Goal: Task Accomplishment & Management: Complete application form

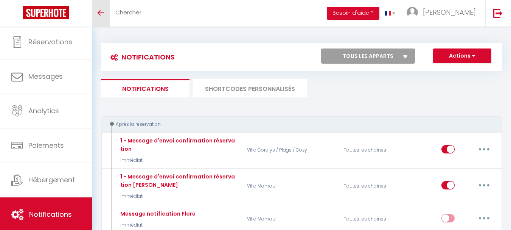
click at [99, 12] on span at bounding box center [101, 12] width 6 height 1
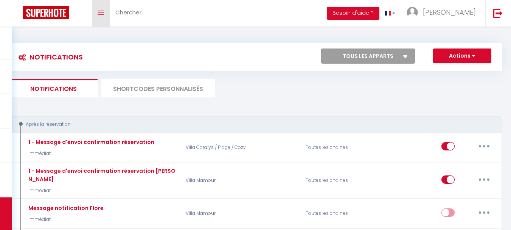
click at [101, 12] on icon "Toggle menubar" at bounding box center [101, 13] width 6 height 5
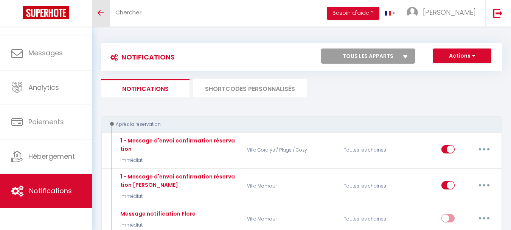
scroll to position [36, 0]
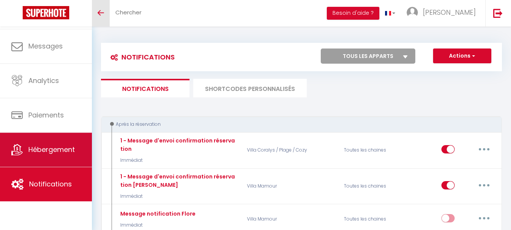
click at [62, 146] on span "Hébergement" at bounding box center [51, 149] width 47 height 9
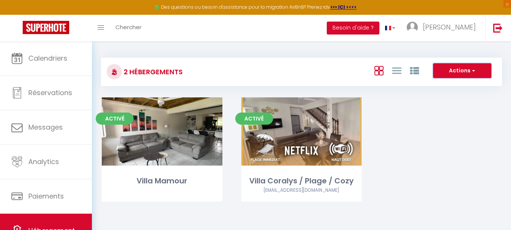
click at [475, 68] on span "button" at bounding box center [473, 71] width 5 height 8
click at [456, 84] on li "Créer un Hébergement" at bounding box center [456, 86] width 69 height 8
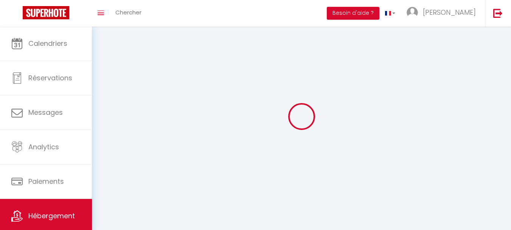
select select "1"
select select "28"
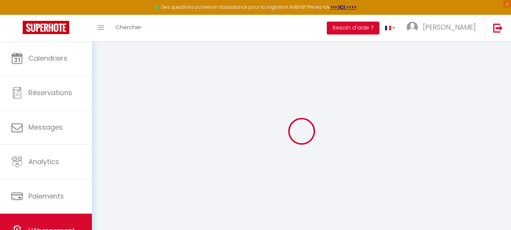
select select
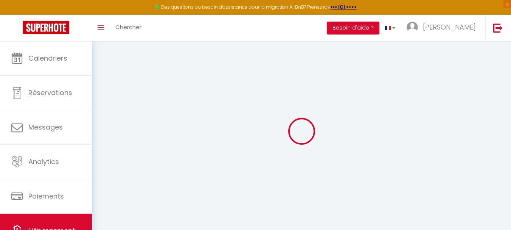
select select
checkbox input "false"
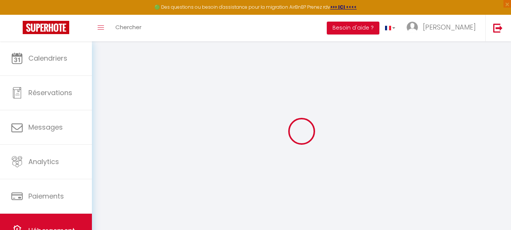
select select
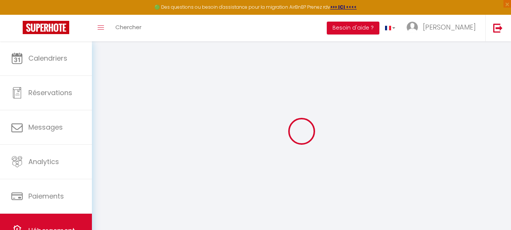
select select
checkbox input "false"
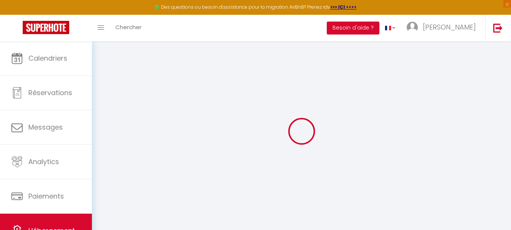
checkbox input "false"
select select
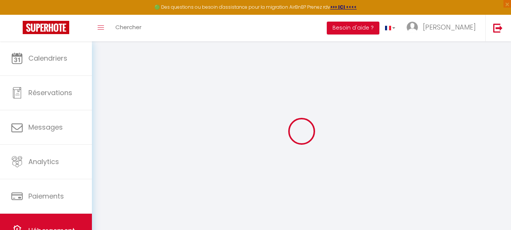
select select
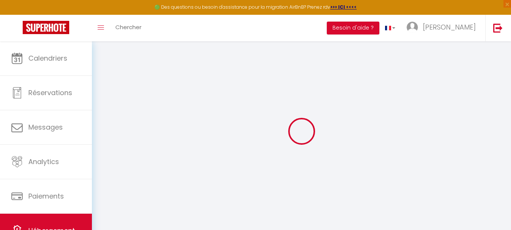
checkbox input "false"
select select
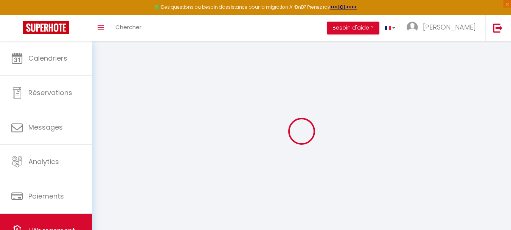
select select
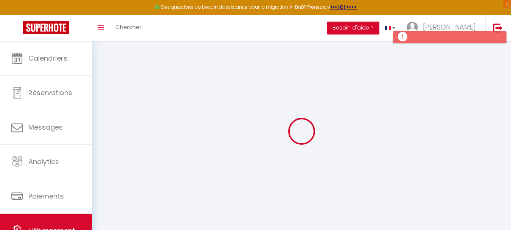
select select
checkbox input "false"
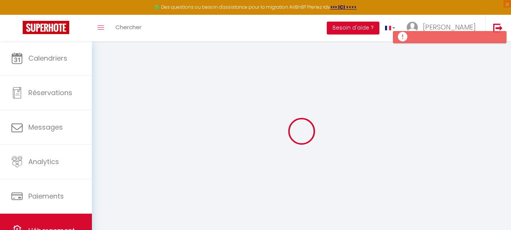
select select
checkbox input "false"
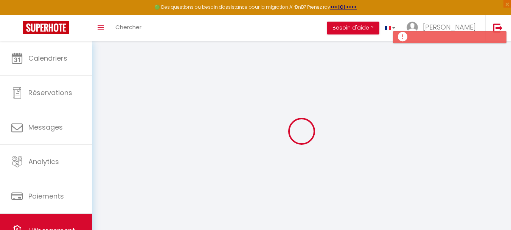
checkbox input "false"
select select
select select "15:00"
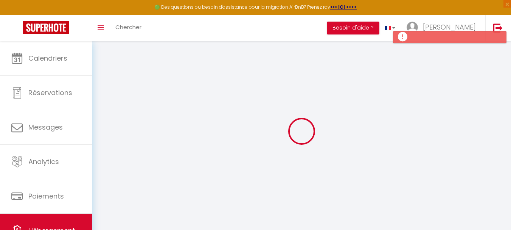
select select "23:45"
select select "11:00"
select select "30"
select select "120"
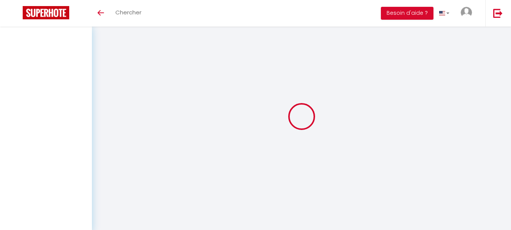
select select "3"
select select "2"
select select "1"
select select "28"
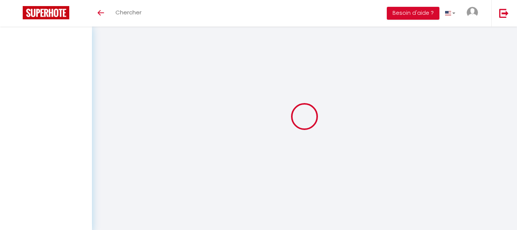
select select
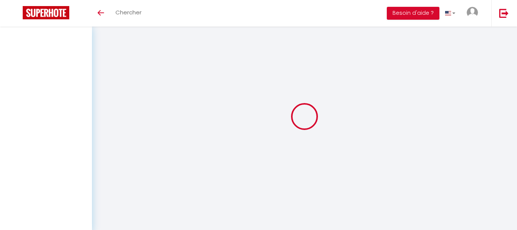
select select
checkbox input "false"
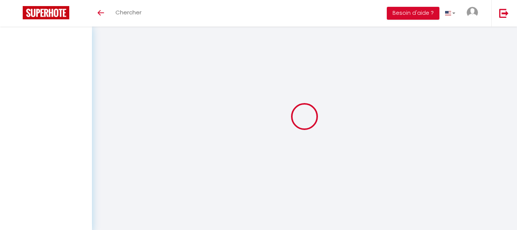
select select
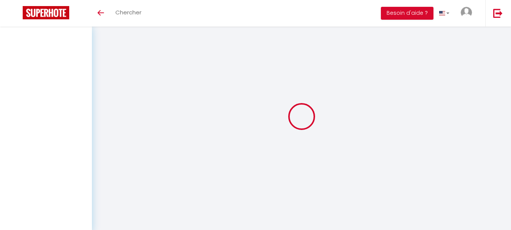
select select
checkbox input "false"
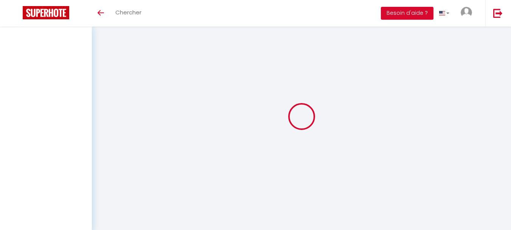
checkbox input "false"
select select
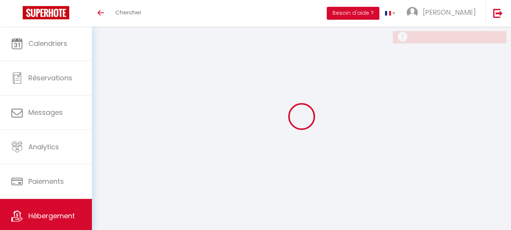
select select
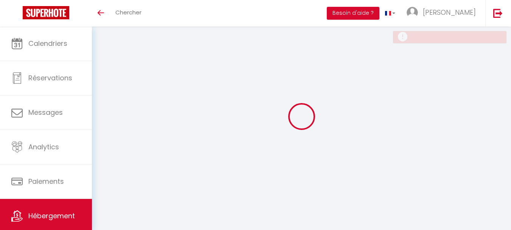
select select
checkbox input "false"
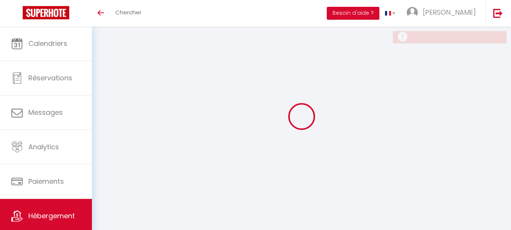
select select
checkbox input "false"
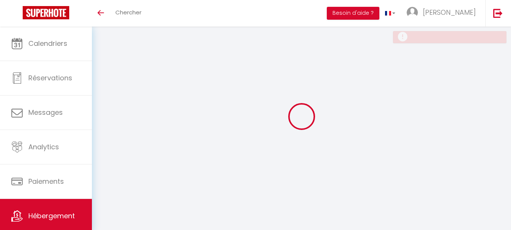
checkbox input "false"
select select
select select "15:00"
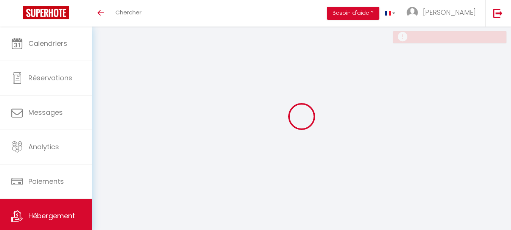
select select "23:45"
select select "11:00"
select select "30"
select select "120"
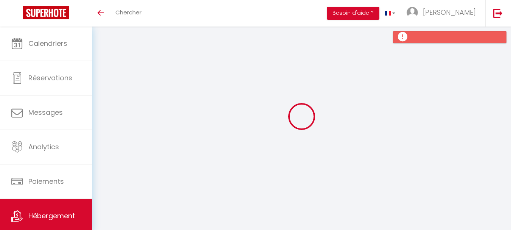
select select
checkbox input "false"
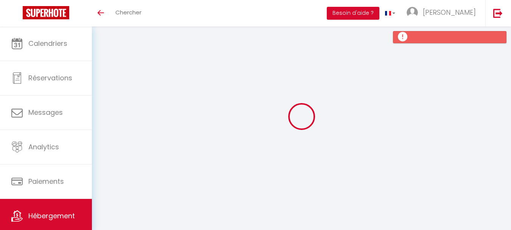
select select
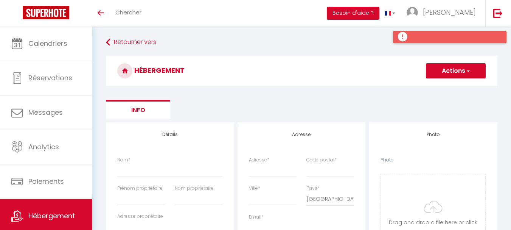
click at [440, 39] on div at bounding box center [450, 37] width 114 height 12
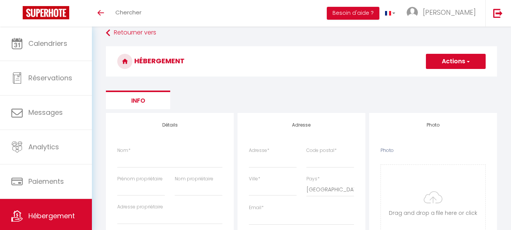
scroll to position [76, 0]
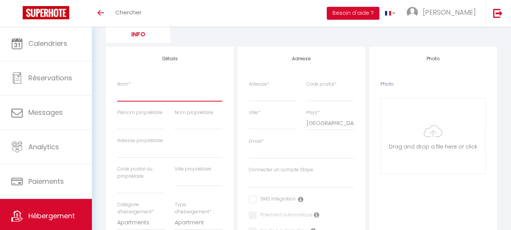
click at [131, 95] on input "Nom *" at bounding box center [169, 94] width 105 height 14
type input "V"
select select
checkbox input "false"
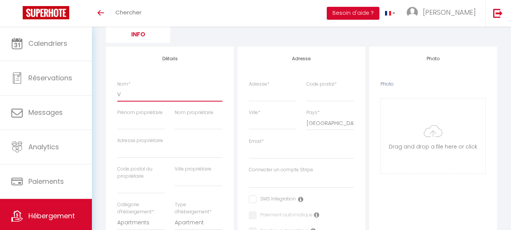
checkbox input "false"
select select
type input "Vi"
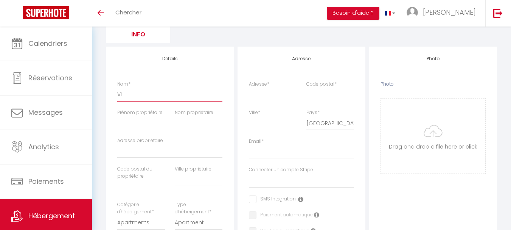
select select
checkbox input "false"
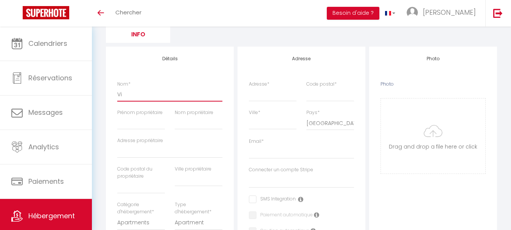
select select
type input "Vil"
select select
checkbox input "false"
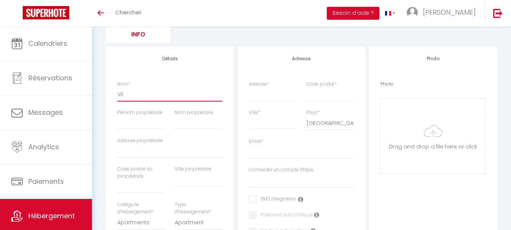
checkbox input "false"
select select
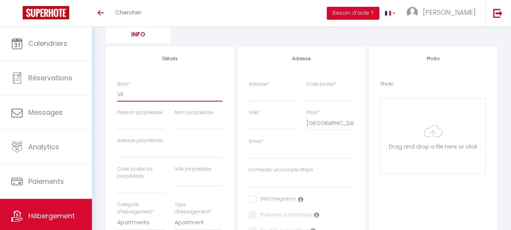
type input "Vill"
select select
checkbox input "false"
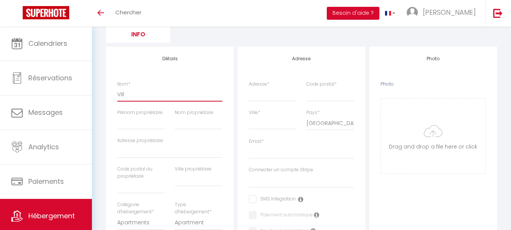
checkbox input "false"
select select
type input "Villa"
select select
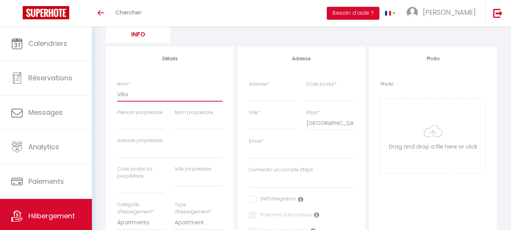
checkbox input "false"
select select
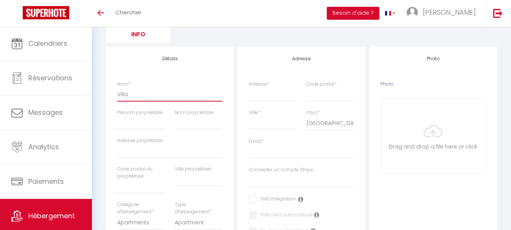
select select
type input "Villa"
select select
checkbox input "false"
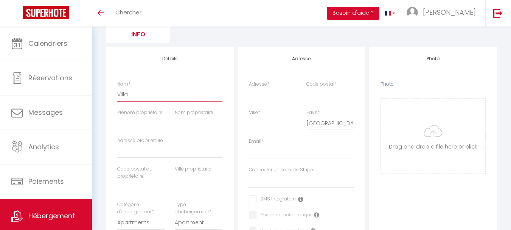
checkbox input "false"
select select
type input "Villa K"
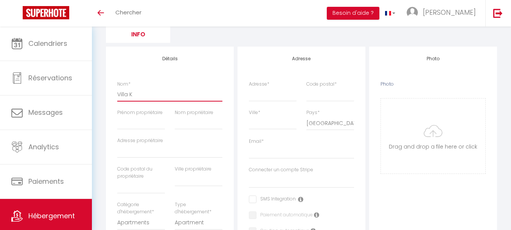
select select
checkbox input "false"
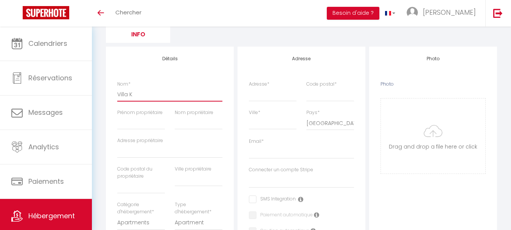
select select
type input "[GEOGRAPHIC_DATA]"
select select
checkbox input "false"
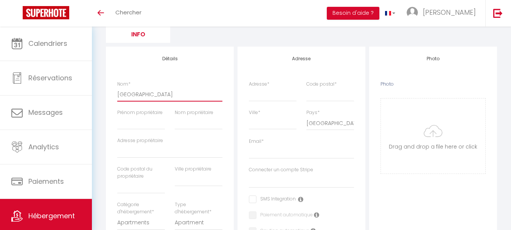
checkbox input "false"
select select
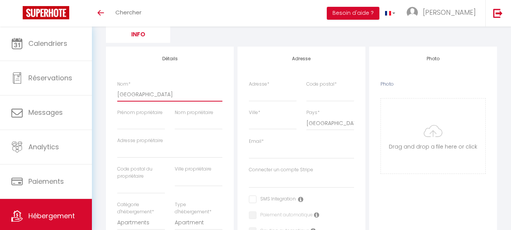
type input "Villa Kor"
select select
checkbox input "false"
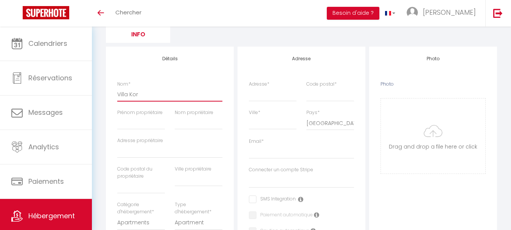
checkbox input "false"
select select
type input "[GEOGRAPHIC_DATA]"
select select
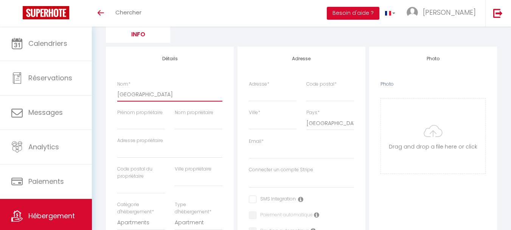
checkbox input "false"
select select
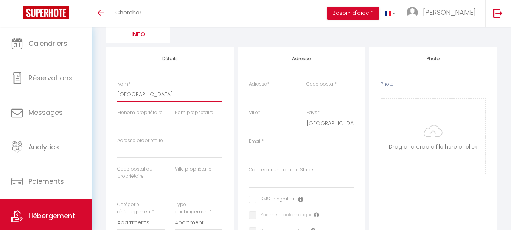
select select
type input "[GEOGRAPHIC_DATA]"
select select
checkbox input "false"
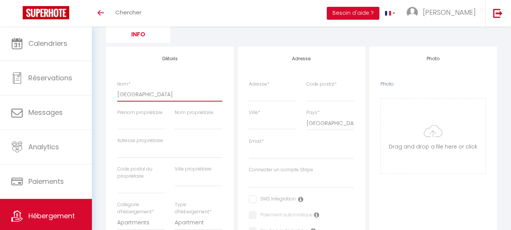
checkbox input "false"
select select
type input "Villa Korn L"
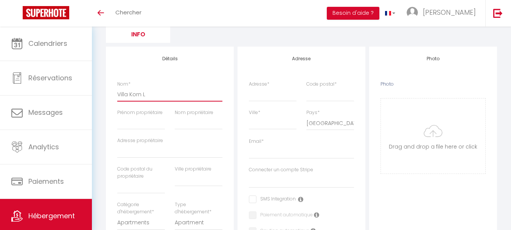
select select
checkbox input "false"
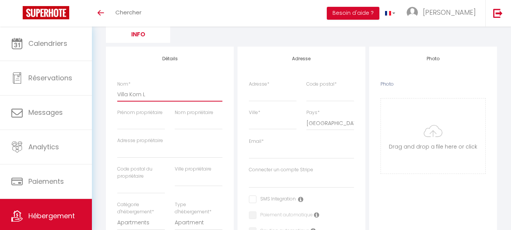
select select
type input "Villa Korn La"
select select
checkbox input "false"
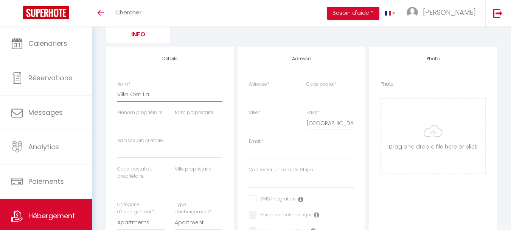
checkbox input "false"
select select
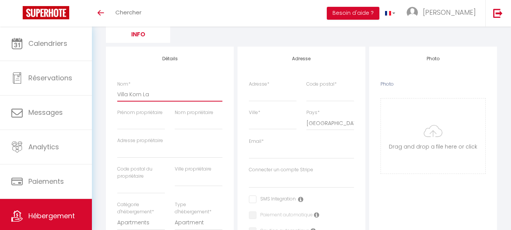
type input "Villa [PERSON_NAME]"
select select
checkbox input "false"
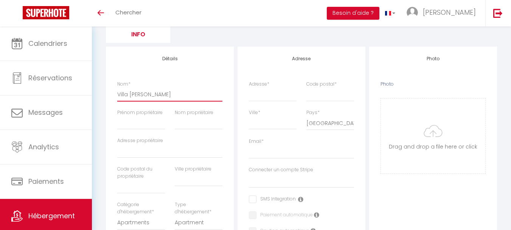
checkbox input "false"
select select
type input "Villa Korn Lamn"
select select
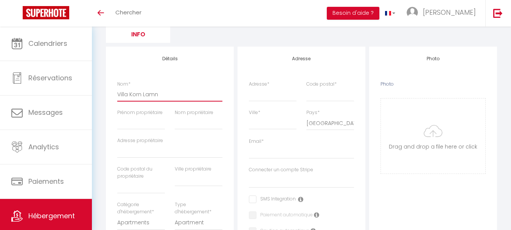
checkbox input "false"
select select
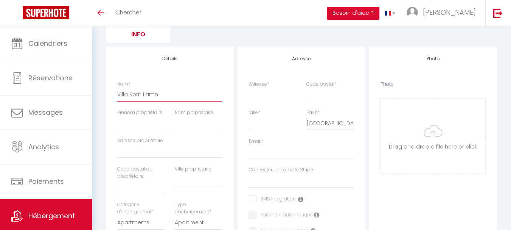
select select
type input "Villa [PERSON_NAME]"
select select
checkbox input "false"
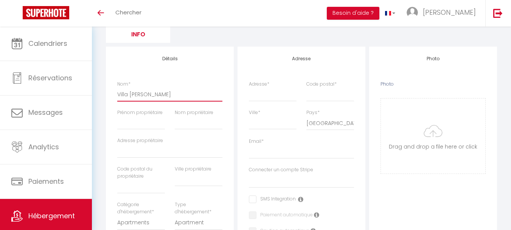
checkbox input "false"
select select
type input "Villa Korn Lamb"
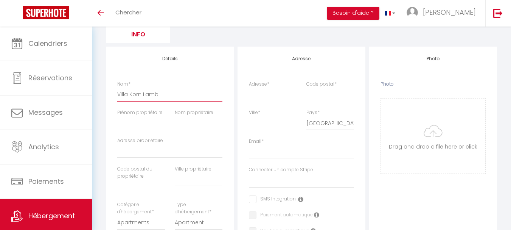
select select
checkbox input "false"
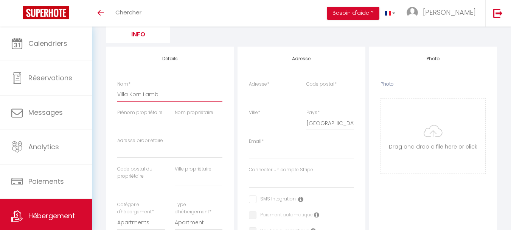
select select
type input "Villa Korn Lambi"
select select
checkbox input "false"
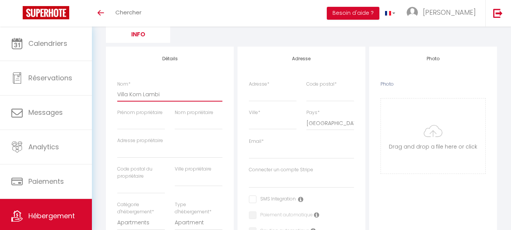
checkbox input "false"
click at [155, 121] on input "Prénom propriétaire" at bounding box center [141, 123] width 48 height 14
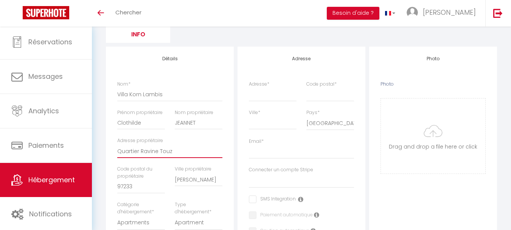
click at [200, 149] on input "Quartier Ravine Touz" at bounding box center [169, 151] width 105 height 14
click at [202, 178] on input "[PERSON_NAME]" at bounding box center [199, 180] width 48 height 14
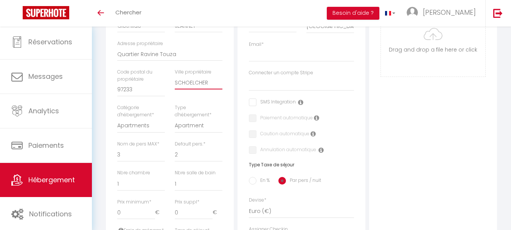
scroll to position [189, 0]
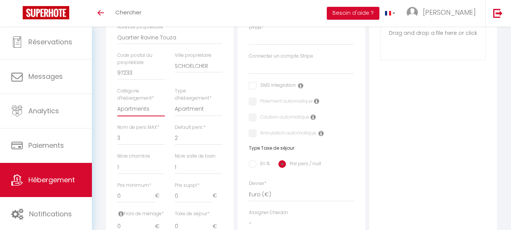
click at [145, 112] on select "Apartments Houses Secondary units Unique Homes BNB Others" at bounding box center [141, 109] width 48 height 14
click at [117, 102] on select "Apartments Houses Secondary units Unique Homes BNB Others" at bounding box center [141, 109] width 48 height 14
click at [195, 106] on select "House [GEOGRAPHIC_DATA] Villa [GEOGRAPHIC_DATA] Cottage [GEOGRAPHIC_DATA] Earth…" at bounding box center [199, 109] width 48 height 14
click at [175, 102] on select "House [GEOGRAPHIC_DATA] Villa [GEOGRAPHIC_DATA] Cottage [GEOGRAPHIC_DATA] Earth…" at bounding box center [199, 109] width 48 height 14
click at [187, 115] on select "House [GEOGRAPHIC_DATA] Villa [GEOGRAPHIC_DATA] Cottage [GEOGRAPHIC_DATA] Earth…" at bounding box center [199, 109] width 48 height 14
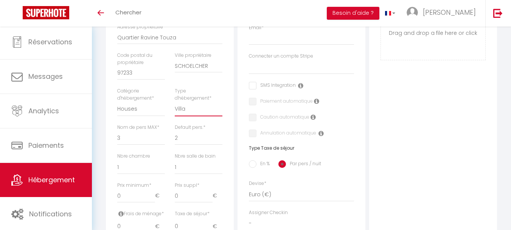
click at [187, 114] on select "House [GEOGRAPHIC_DATA] Villa [GEOGRAPHIC_DATA] Cottage [GEOGRAPHIC_DATA] Earth…" at bounding box center [199, 109] width 48 height 14
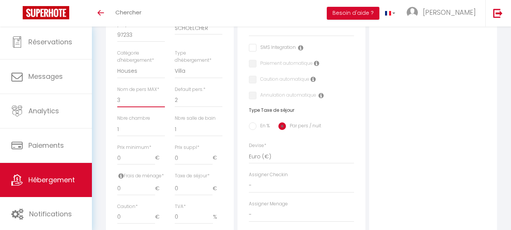
click at [148, 107] on select "1 2 3 4 5 6 7 8 9 10 11 12 13 14" at bounding box center [141, 100] width 48 height 14
click at [117, 93] on select "1 2 3 4 5 6 7 8 9 10 11 12 13 14" at bounding box center [141, 100] width 48 height 14
click at [139, 126] on select "0 1 2 3 4 5 6 7 8 9 10 11 12 13" at bounding box center [141, 129] width 48 height 14
click at [117, 122] on select "0 1 2 3 4 5 6 7 8 9 10 11 12 13" at bounding box center [141, 129] width 48 height 14
drag, startPoint x: 131, startPoint y: 129, endPoint x: 119, endPoint y: 231, distance: 102.1
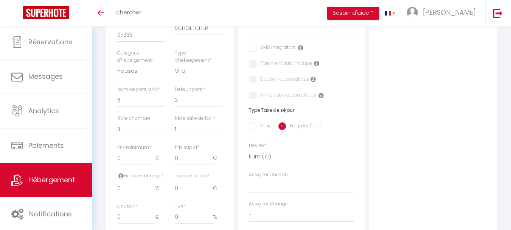
drag, startPoint x: 119, startPoint y: 231, endPoint x: 380, endPoint y: 135, distance: 278.2
click at [380, 135] on div "Photo Photo Drag and drop a file here or click Ooops, something wrong appended.…" at bounding box center [433, 136] width 128 height 482
click at [182, 128] on select "0 1 2 3 4 5 6 7 8 9 10 11 12 13" at bounding box center [199, 129] width 48 height 14
click at [393, 135] on div "Photo Photo Drag and drop a file here or click Ooops, something wrong appended.…" at bounding box center [433, 136] width 128 height 482
click at [196, 131] on select "0 1 2 3 4 5 6 7 8 9 10 11 12 13" at bounding box center [199, 129] width 48 height 14
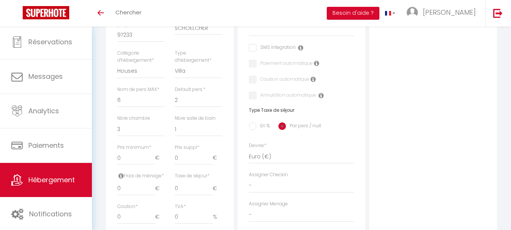
click at [388, 141] on div "Photo Photo Drag and drop a file here or click Ooops, something wrong appended.…" at bounding box center [433, 136] width 128 height 482
click at [134, 158] on input "0" at bounding box center [136, 158] width 38 height 14
drag, startPoint x: 133, startPoint y: 157, endPoint x: 111, endPoint y: 157, distance: 21.9
click at [111, 157] on div "Détails Nom * Villa [PERSON_NAME] [PERSON_NAME] Prénom propriétaire Clothilde N…" at bounding box center [170, 113] width 128 height 437
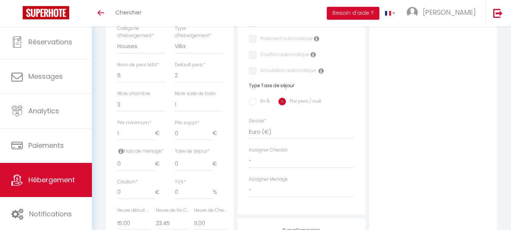
scroll to position [265, 0]
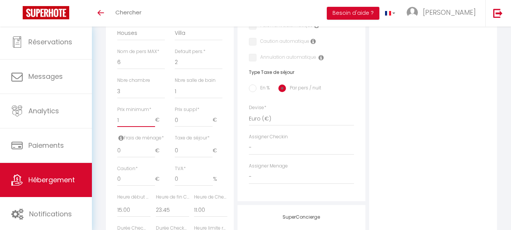
click at [133, 125] on input "1" at bounding box center [136, 120] width 38 height 14
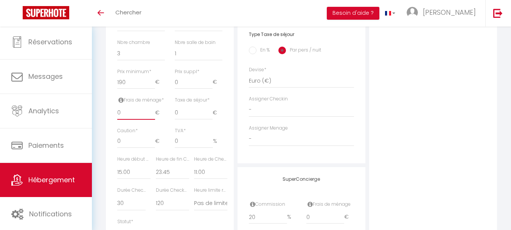
click at [146, 110] on input "0" at bounding box center [136, 113] width 38 height 14
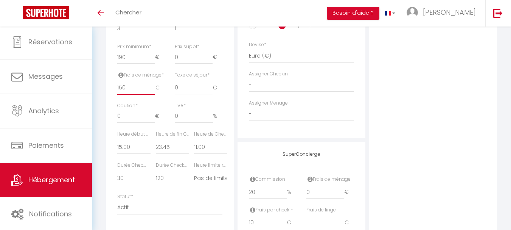
scroll to position [341, 0]
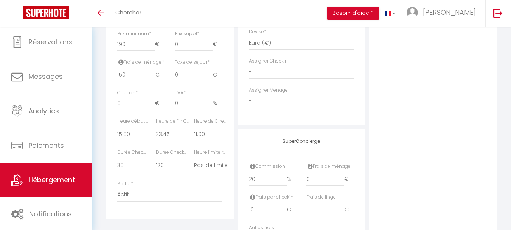
click at [132, 138] on select "00:00 00:15 00:30 00:45 01:00 01:15 01:30 01:45 02:00 02:15 02:30 02:45 03:00" at bounding box center [133, 134] width 33 height 14
click at [167, 133] on select "00:00 00:15 00:30 00:45 01:00 01:15 01:30 01:45 02:00 02:15 02:30 02:45 03:00" at bounding box center [172, 134] width 33 height 14
click at [156, 127] on select "00:00 00:15 00:30 00:45 01:00 01:15 01:30 01:45 02:00 02:15 02:30 02:45 03:00" at bounding box center [172, 134] width 33 height 14
click at [130, 135] on select "00:00 00:15 00:30 00:45 01:00 01:15 01:30 01:45 02:00 02:15 02:30 02:45 03:00" at bounding box center [133, 134] width 33 height 14
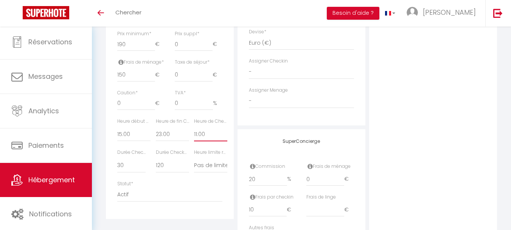
click at [201, 134] on select "00:00 00:15 00:30 00:45 01:00 01:15 01:30 01:45 02:00 02:15 02:30 02:45 03:00" at bounding box center [210, 134] width 33 height 14
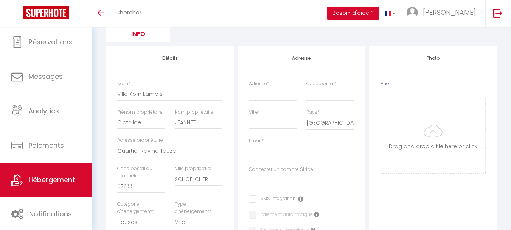
scroll to position [76, 0]
click at [261, 94] on input "Adresse *" at bounding box center [273, 94] width 48 height 14
drag, startPoint x: 266, startPoint y: 95, endPoint x: 275, endPoint y: 99, distance: 10.3
click at [267, 95] on input "Lot la plantation" at bounding box center [273, 94] width 48 height 14
click at [292, 95] on input "Lot la Plantation" at bounding box center [273, 94] width 48 height 14
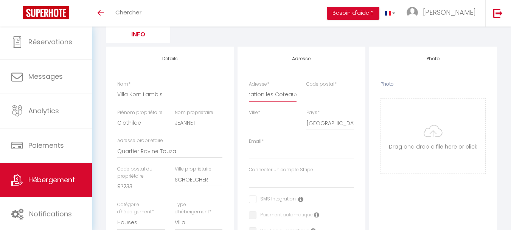
scroll to position [0, 26]
click at [309, 98] on input "Code postal *" at bounding box center [330, 94] width 48 height 14
click at [274, 152] on input "Email *" at bounding box center [301, 152] width 105 height 14
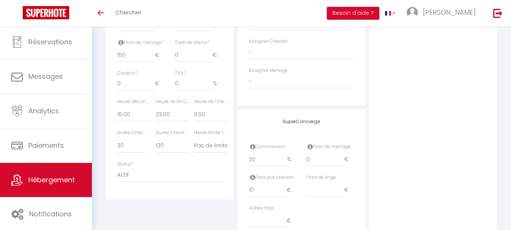
scroll to position [378, 0]
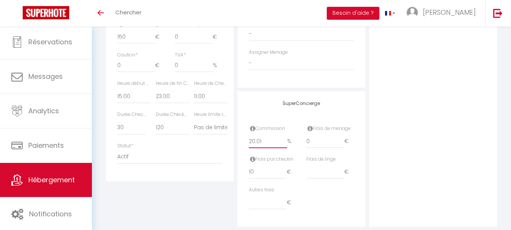
click at [284, 139] on input "20.01" at bounding box center [268, 141] width 38 height 14
drag, startPoint x: 264, startPoint y: 141, endPoint x: 252, endPoint y: 142, distance: 12.5
click at [252, 142] on input "20.01" at bounding box center [268, 141] width 38 height 14
click at [313, 193] on div "Autres frais €" at bounding box center [301, 201] width 115 height 31
drag, startPoint x: 258, startPoint y: 172, endPoint x: 246, endPoint y: 171, distance: 12.9
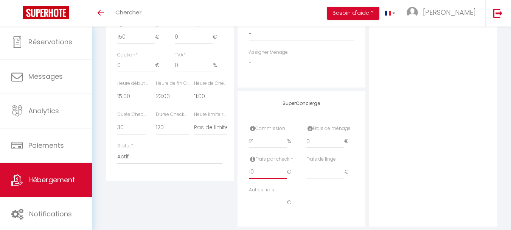
click at [246, 171] on div "Frais par checkin 10 €" at bounding box center [273, 170] width 58 height 31
drag, startPoint x: 311, startPoint y: 145, endPoint x: 273, endPoint y: 151, distance: 38.3
click at [273, 151] on div "Commission 21 % Frais de ménage 0 €" at bounding box center [301, 140] width 115 height 31
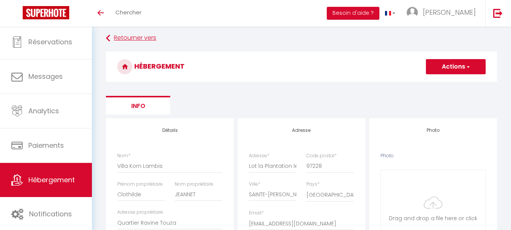
scroll to position [0, 0]
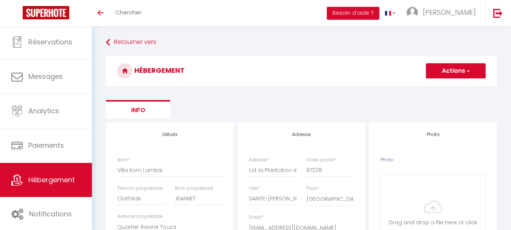
click at [451, 73] on button "Actions" at bounding box center [456, 70] width 60 height 15
click at [442, 87] on input "Enregistrer" at bounding box center [447, 88] width 28 height 8
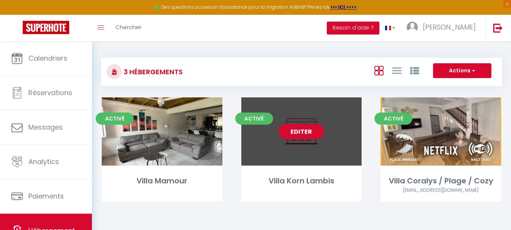
click at [314, 133] on link "Editer" at bounding box center [301, 131] width 45 height 15
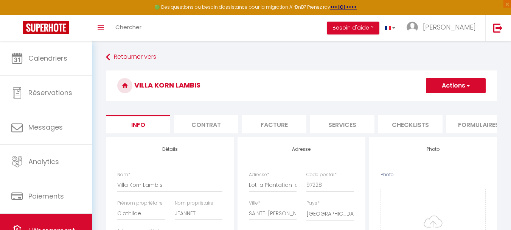
click at [463, 86] on button "Actions" at bounding box center [456, 85] width 60 height 15
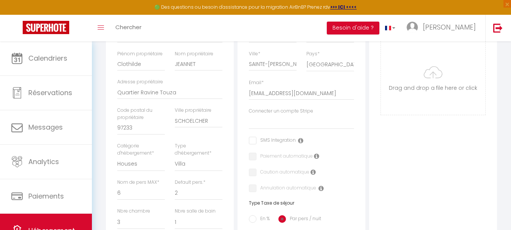
scroll to position [151, 0]
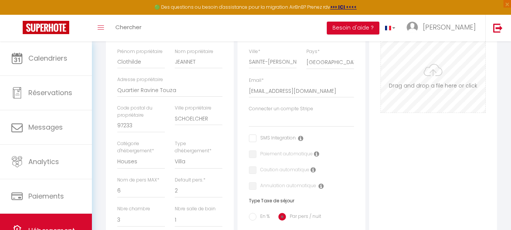
click at [434, 82] on input "Photo" at bounding box center [433, 74] width 104 height 75
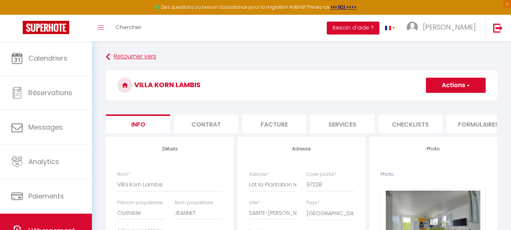
scroll to position [0, 0]
click at [462, 87] on button "Actions" at bounding box center [456, 85] width 60 height 15
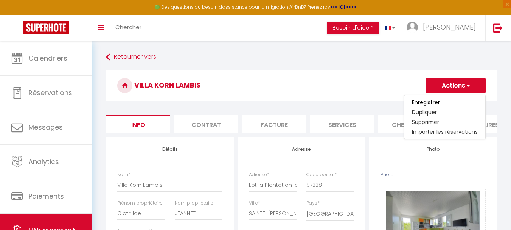
click at [432, 101] on input "Enregistrer" at bounding box center [426, 102] width 28 height 8
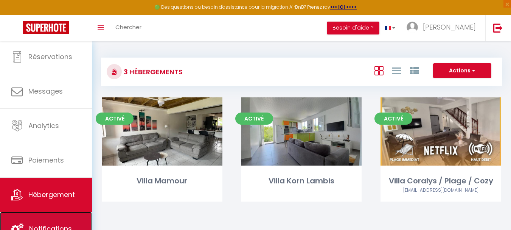
click at [59, 226] on span "Notifications" at bounding box center [50, 228] width 43 height 9
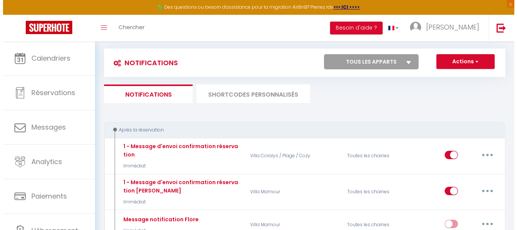
scroll to position [76, 0]
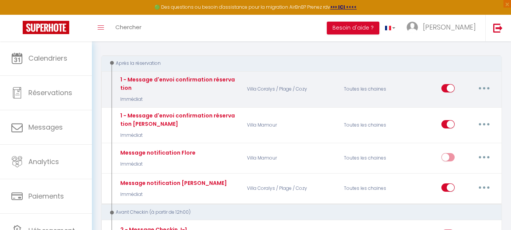
click at [485, 88] on icon "button" at bounding box center [484, 88] width 2 height 2
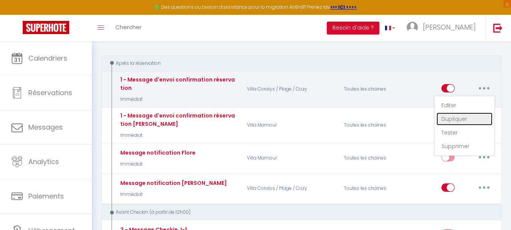
click at [466, 118] on link "Dupliquer" at bounding box center [465, 118] width 56 height 13
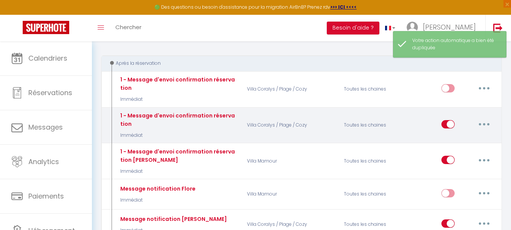
click at [489, 124] on button "button" at bounding box center [484, 124] width 21 height 12
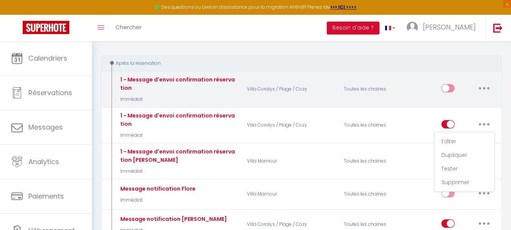
drag, startPoint x: 488, startPoint y: 80, endPoint x: 482, endPoint y: 87, distance: 9.1
click at [486, 82] on div "Editer Dupliquer Tester Supprimer" at bounding box center [468, 89] width 53 height 22
click at [481, 91] on button "button" at bounding box center [484, 88] width 21 height 12
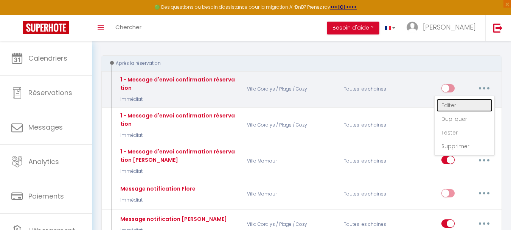
click at [456, 105] on link "Editer" at bounding box center [465, 105] width 56 height 13
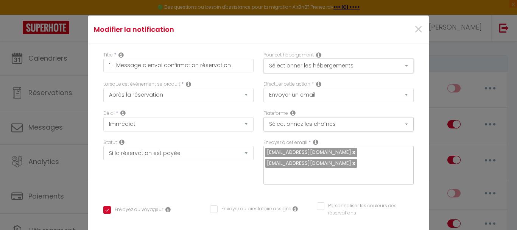
click at [357, 65] on button "Sélectionner les hébergements" at bounding box center [338, 66] width 150 height 14
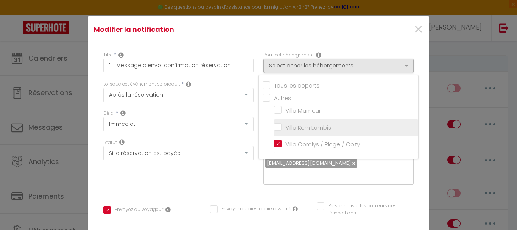
click at [274, 125] on input "Villa Korn Lambis" at bounding box center [346, 128] width 144 height 8
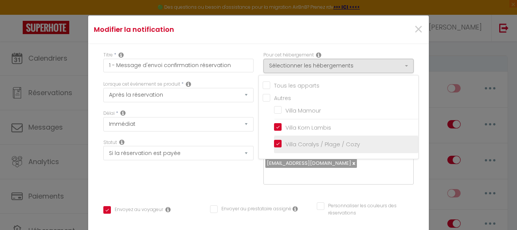
click at [275, 146] on input "Villa Coralys / Plage / Cozy" at bounding box center [346, 144] width 144 height 8
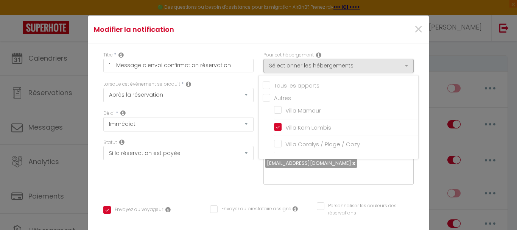
click at [411, 76] on div "Titre * 1 - Message d'envoi confirmation réservation Pour cet hébergement Sélec…" at bounding box center [258, 230] width 341 height 373
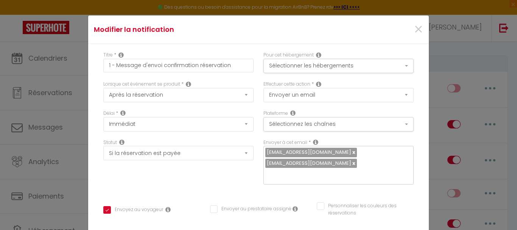
click at [351, 151] on link at bounding box center [353, 151] width 4 height 7
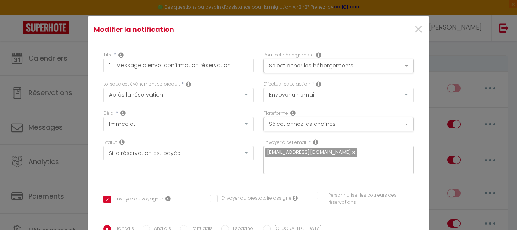
click at [351, 152] on link at bounding box center [353, 151] width 4 height 7
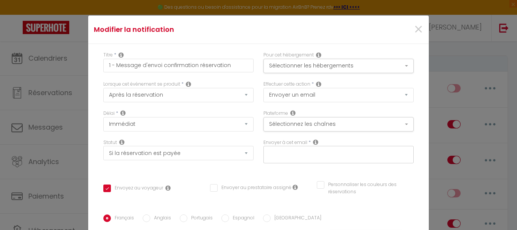
click at [315, 154] on input "text" at bounding box center [336, 153] width 143 height 10
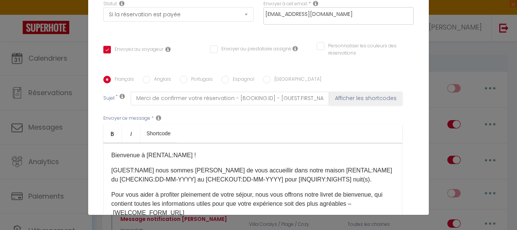
scroll to position [3, 0]
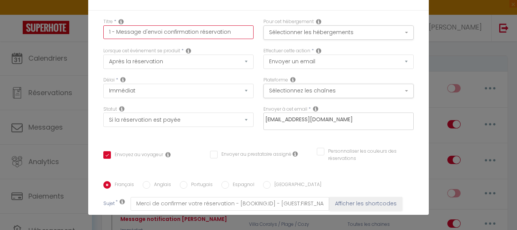
click at [234, 31] on input "1 - Message d'envoi confirmation réservation" at bounding box center [178, 32] width 150 height 14
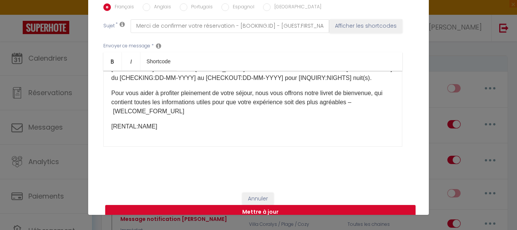
scroll to position [192, 0]
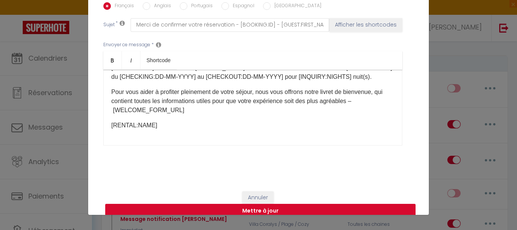
click at [264, 204] on button "Mettre à jour" at bounding box center [260, 211] width 310 height 14
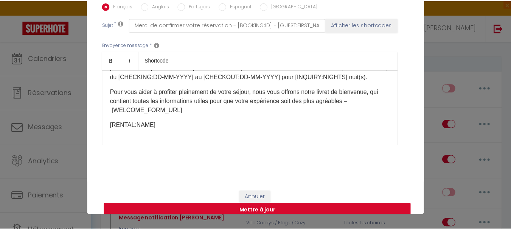
scroll to position [184, 0]
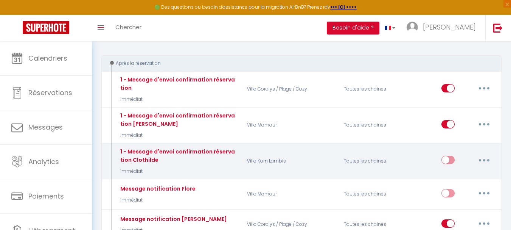
click at [446, 160] on input "checkbox" at bounding box center [448, 160] width 13 height 11
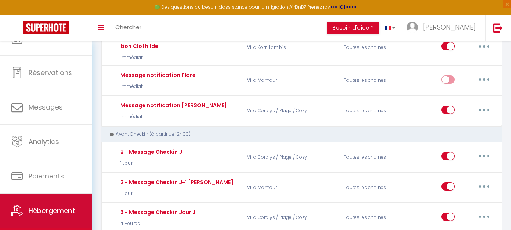
scroll to position [36, 0]
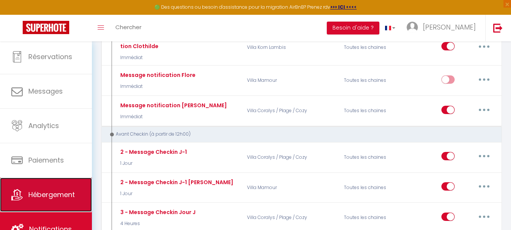
click at [51, 190] on span "Hébergement" at bounding box center [51, 194] width 47 height 9
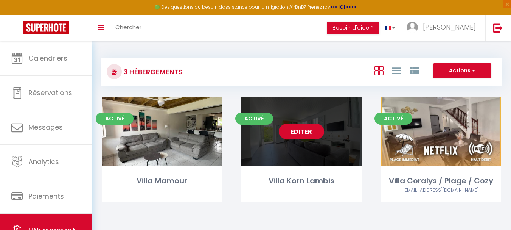
click at [294, 128] on link "Editer" at bounding box center [301, 131] width 45 height 15
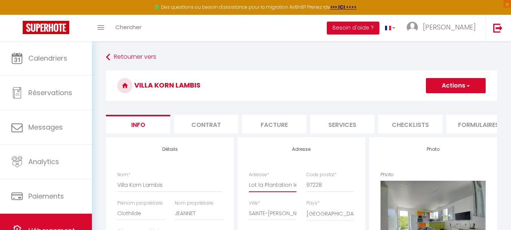
click at [261, 188] on input "Lot la Plantation les Coteaux" at bounding box center [273, 185] width 48 height 14
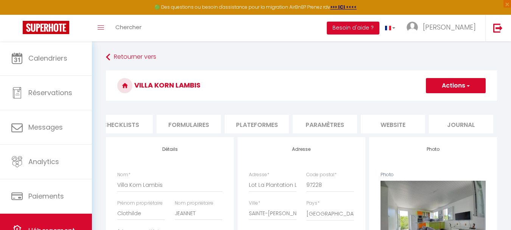
click at [261, 123] on li "Plateformes" at bounding box center [257, 124] width 64 height 19
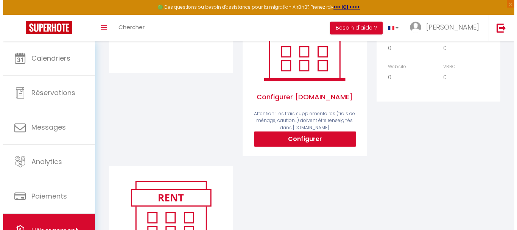
scroll to position [151, 0]
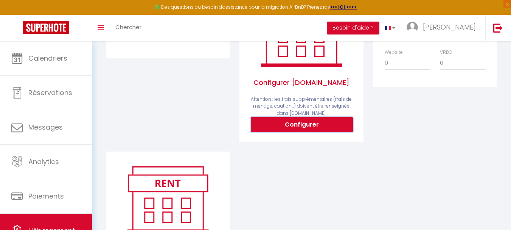
click at [315, 130] on button "Configurer" at bounding box center [302, 124] width 102 height 15
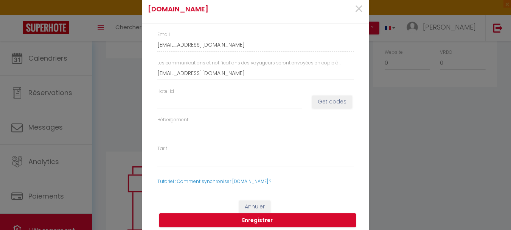
scroll to position [0, 284]
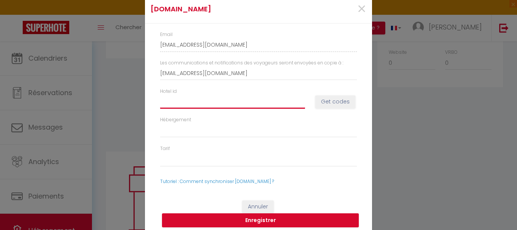
click at [182, 101] on input "Hotel id" at bounding box center [232, 102] width 145 height 14
paste input "10168354"
click at [327, 103] on button "Get codes" at bounding box center [335, 101] width 40 height 13
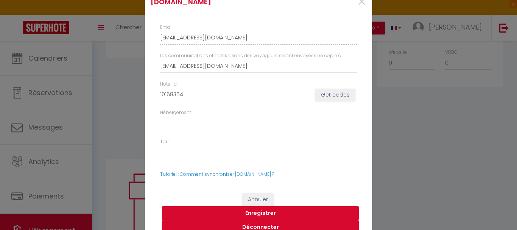
click at [255, 211] on button "Enregistrer" at bounding box center [260, 213] width 197 height 14
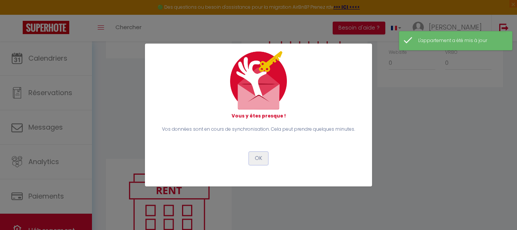
click at [256, 155] on button "OK" at bounding box center [258, 158] width 19 height 13
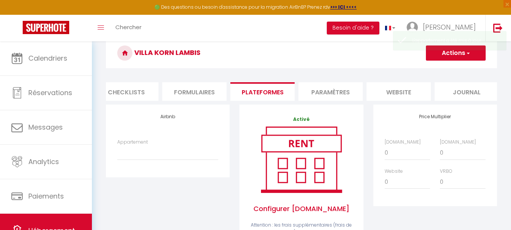
scroll to position [0, 0]
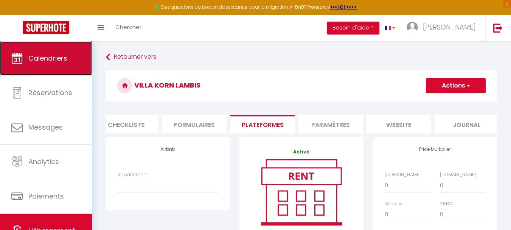
click at [37, 62] on span "Calendriers" at bounding box center [47, 57] width 39 height 9
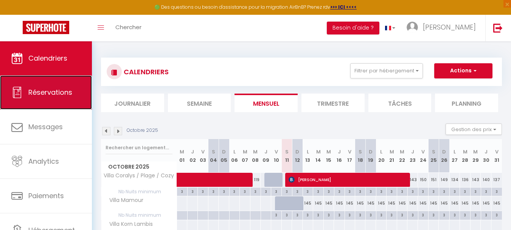
click at [58, 88] on span "Réservations" at bounding box center [50, 91] width 44 height 9
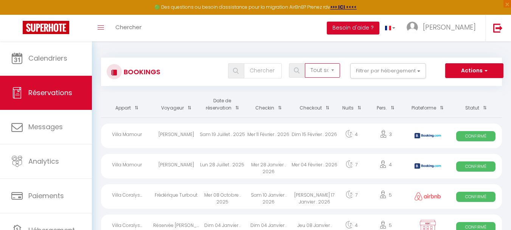
click at [339, 68] on select "Tous les statuts Annulé Confirmé Non Confirmé Tout sauf annulé No Show Request" at bounding box center [322, 70] width 35 height 14
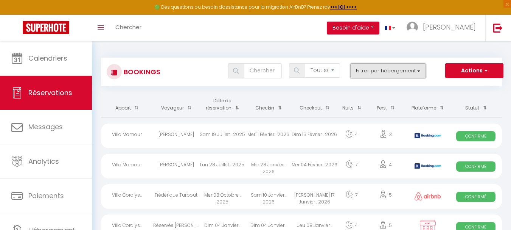
click at [395, 67] on button "Filtrer par hébergement" at bounding box center [388, 70] width 76 height 15
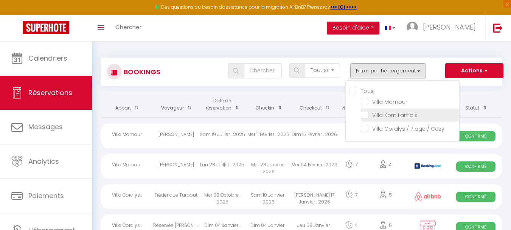
click at [367, 114] on input "Villa Korn Lambis" at bounding box center [410, 114] width 98 height 8
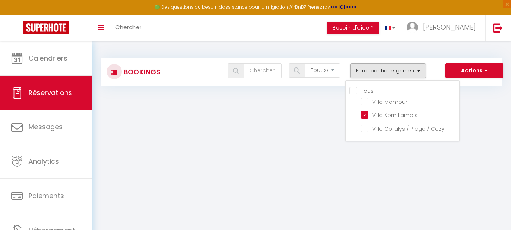
click at [352, 90] on input "Tous" at bounding box center [405, 90] width 110 height 8
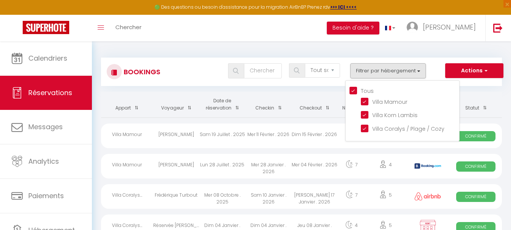
click at [472, 95] on th "Statut" at bounding box center [476, 105] width 52 height 26
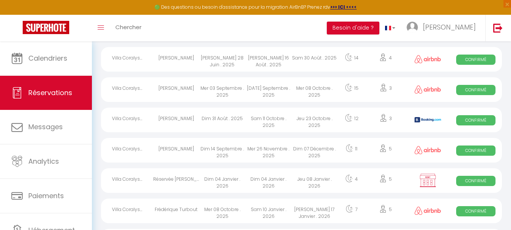
scroll to position [175, 0]
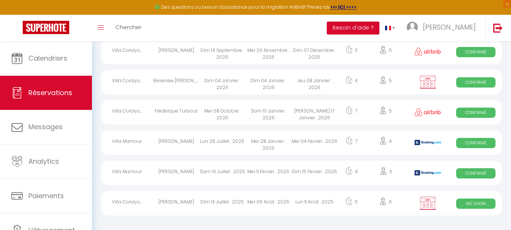
drag, startPoint x: 138, startPoint y: 203, endPoint x: 152, endPoint y: 198, distance: 14.5
click at [140, 202] on div "Villa Coralys..." at bounding box center [127, 203] width 52 height 25
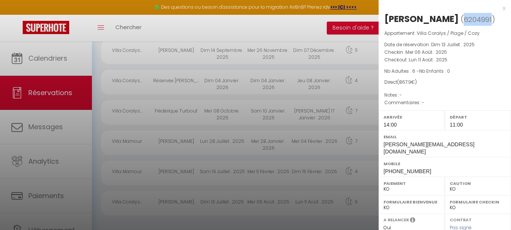
drag, startPoint x: 389, startPoint y: 32, endPoint x: 416, endPoint y: 32, distance: 27.2
click at [461, 25] on span "( 6204991 )" at bounding box center [478, 19] width 34 height 11
copy span "6204991"
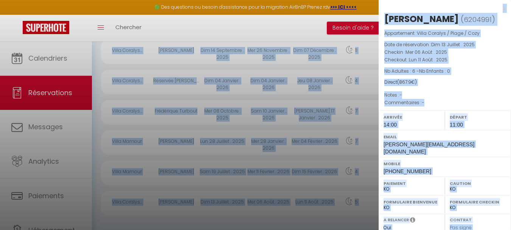
drag, startPoint x: 94, startPoint y: 213, endPoint x: 103, endPoint y: 243, distance: 31.1
click at [118, 224] on div at bounding box center [255, 115] width 511 height 230
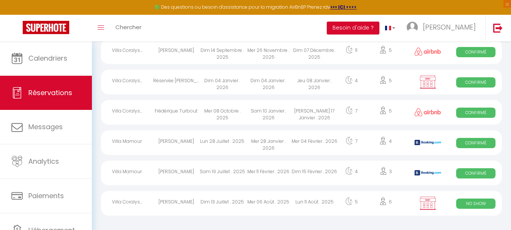
scroll to position [36, 0]
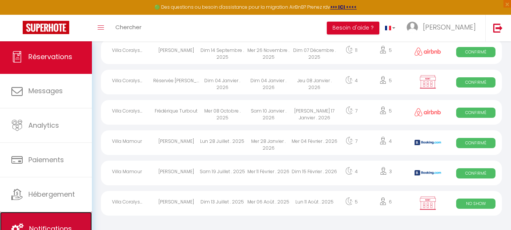
click at [76, 218] on link "Notifications" at bounding box center [46, 228] width 92 height 34
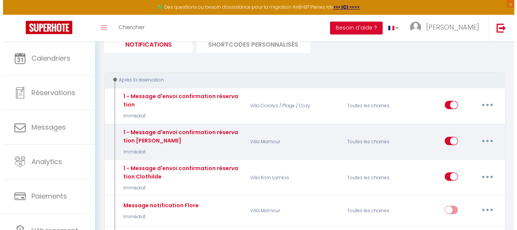
scroll to position [76, 0]
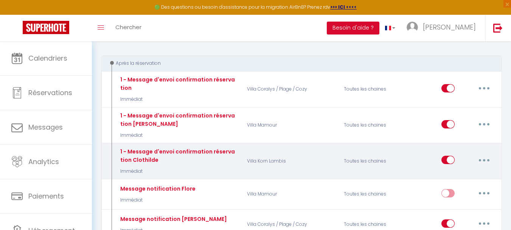
click at [484, 159] on icon "button" at bounding box center [484, 160] width 2 height 2
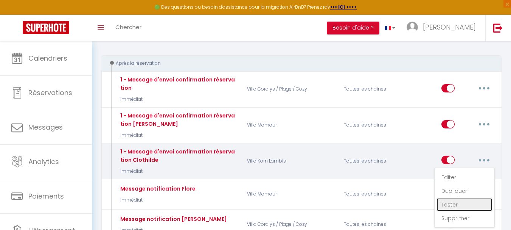
click at [449, 204] on link "Tester" at bounding box center [465, 204] width 56 height 13
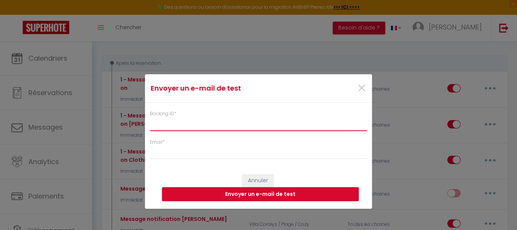
click at [178, 129] on input "Booking ID *" at bounding box center [258, 124] width 217 height 14
paste input "6204991"
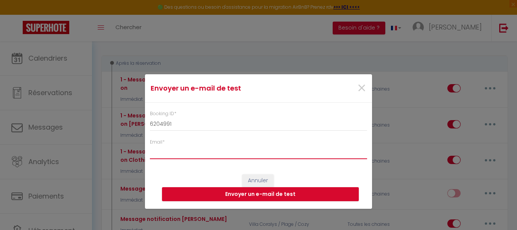
click at [185, 151] on input "Email *" at bounding box center [258, 152] width 217 height 14
click at [253, 193] on button "Envoyer un e-mail de test" at bounding box center [260, 194] width 197 height 14
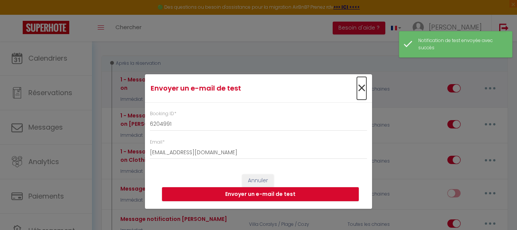
click at [360, 86] on span "×" at bounding box center [361, 88] width 9 height 23
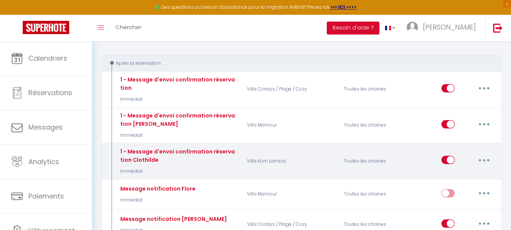
click at [485, 159] on button "button" at bounding box center [484, 160] width 21 height 12
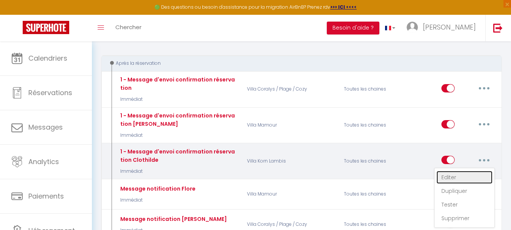
click at [452, 176] on link "Editer" at bounding box center [465, 177] width 56 height 13
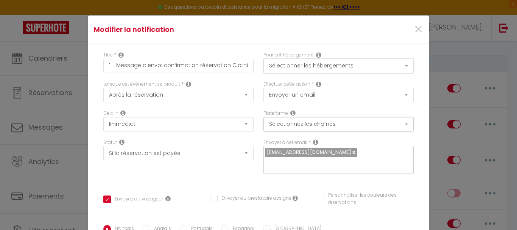
click at [398, 65] on button "Sélectionner les hébergements" at bounding box center [338, 66] width 150 height 14
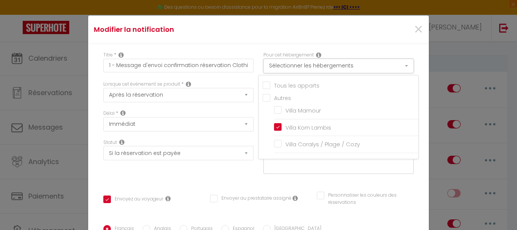
click at [398, 65] on button "Sélectionner les hébergements" at bounding box center [338, 66] width 150 height 14
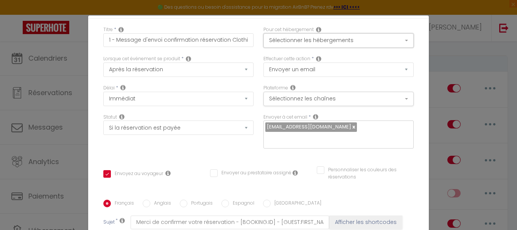
scroll to position [38, 0]
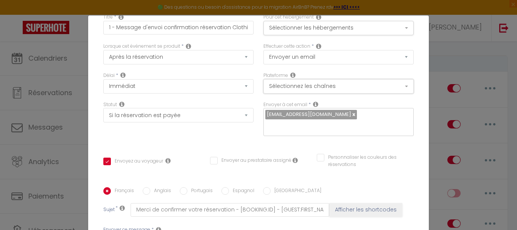
click at [399, 85] on button "Sélectionnez les chaînes" at bounding box center [338, 86] width 150 height 14
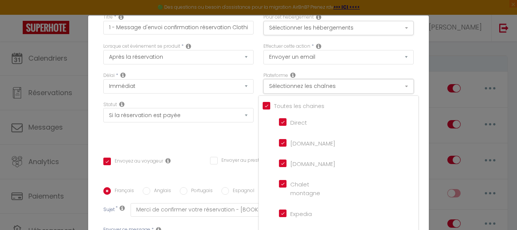
click at [399, 85] on button "Sélectionnez les chaînes" at bounding box center [338, 86] width 150 height 14
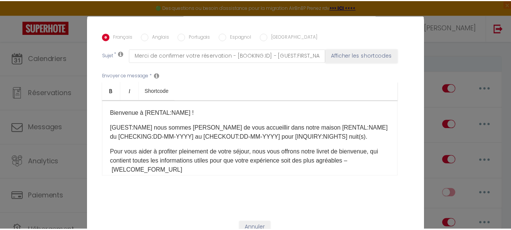
scroll to position [31, 0]
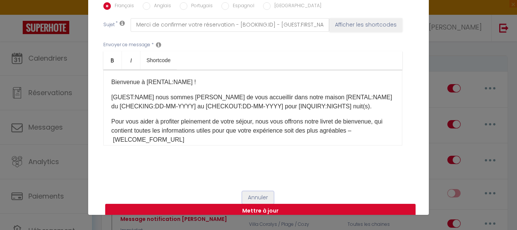
click at [257, 191] on button "Annuler" at bounding box center [257, 197] width 31 height 13
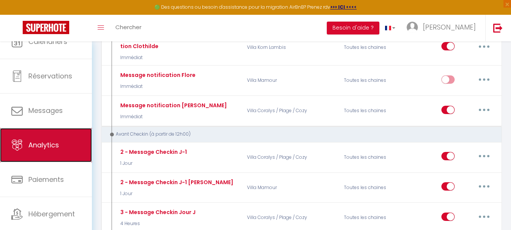
scroll to position [0, 0]
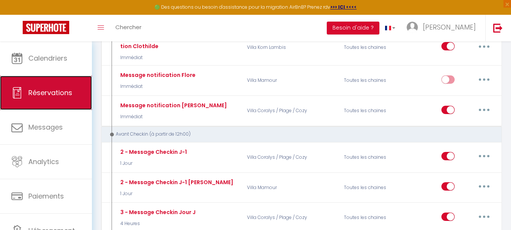
click at [47, 95] on span "Réservations" at bounding box center [50, 92] width 44 height 9
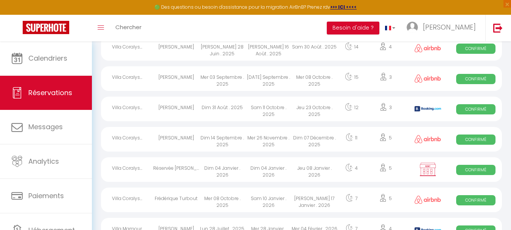
scroll to position [99, 0]
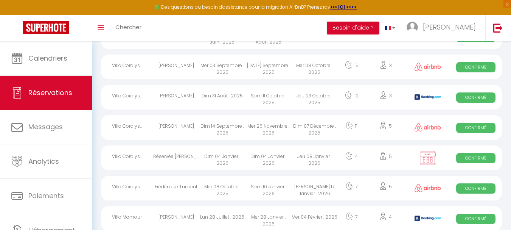
click at [164, 65] on div "[PERSON_NAME]" at bounding box center [176, 66] width 46 height 25
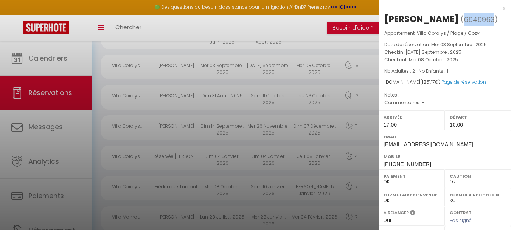
drag, startPoint x: 387, startPoint y: 31, endPoint x: 417, endPoint y: 30, distance: 29.5
click at [461, 25] on span "( 6646963 )" at bounding box center [479, 19] width 37 height 11
copy span "6646963"
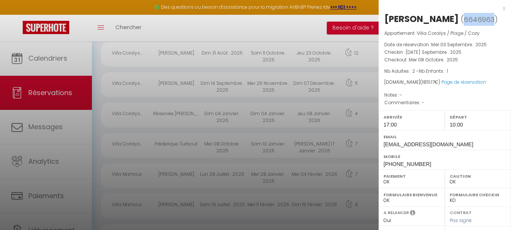
scroll to position [175, 0]
click at [88, 209] on div at bounding box center [255, 115] width 511 height 230
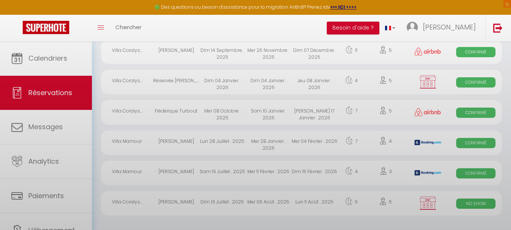
click at [88, 218] on div at bounding box center [255, 115] width 511 height 230
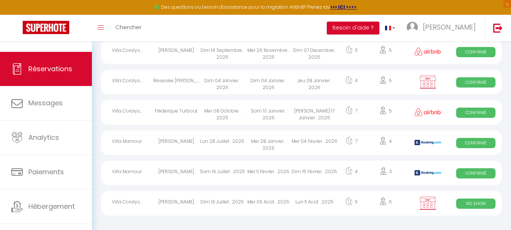
scroll to position [36, 0]
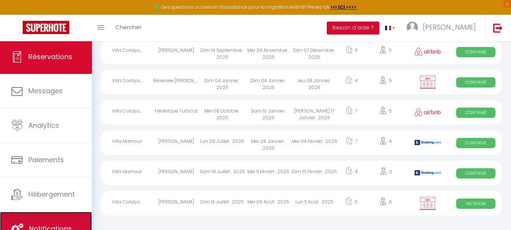
click at [63, 216] on link "Notifications" at bounding box center [46, 228] width 92 height 34
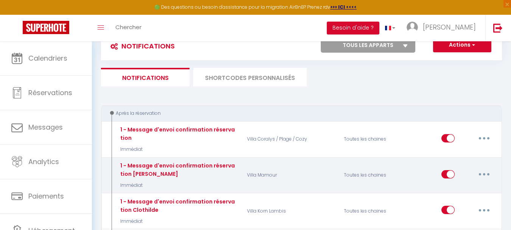
scroll to position [38, 0]
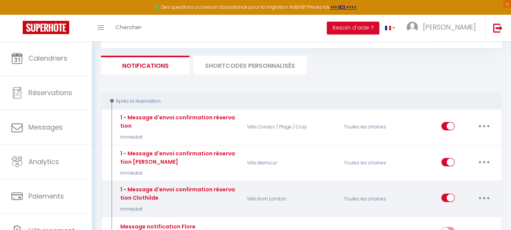
click at [481, 197] on button "button" at bounding box center [484, 197] width 21 height 12
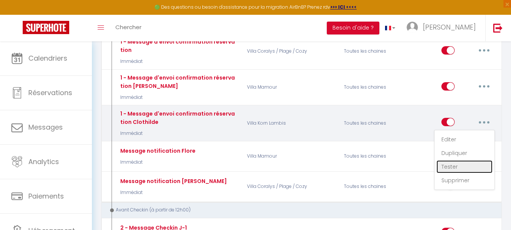
click at [457, 167] on link "Tester" at bounding box center [465, 166] width 56 height 13
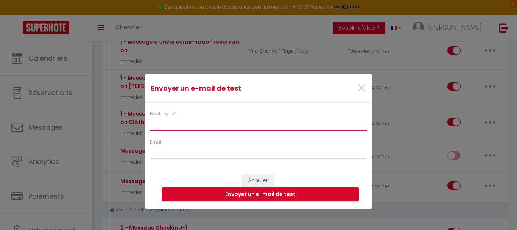
click at [179, 125] on input "Booking ID *" at bounding box center [258, 124] width 217 height 14
paste input "6646963"
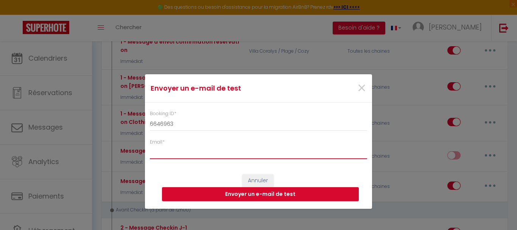
click at [171, 148] on input "Email *" at bounding box center [258, 152] width 217 height 14
click at [260, 195] on button "Envoyer un e-mail de test" at bounding box center [260, 194] width 197 height 14
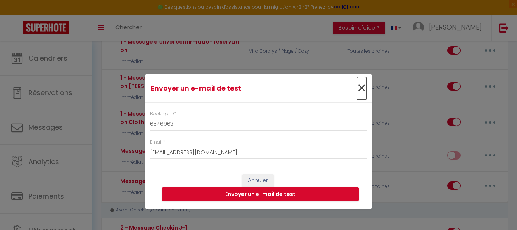
click at [364, 86] on span "×" at bounding box center [361, 88] width 9 height 23
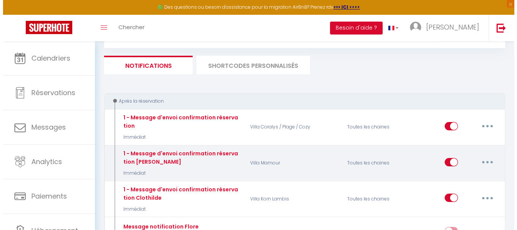
scroll to position [76, 0]
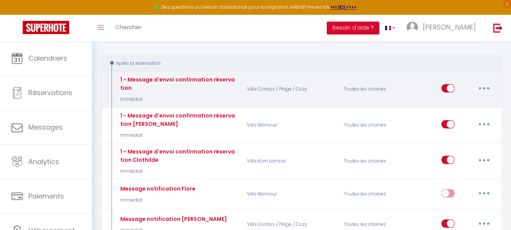
click at [484, 86] on button "button" at bounding box center [484, 88] width 21 height 12
click at [465, 104] on link "Editer" at bounding box center [465, 105] width 56 height 13
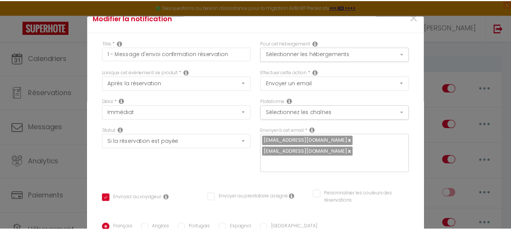
scroll to position [0, 0]
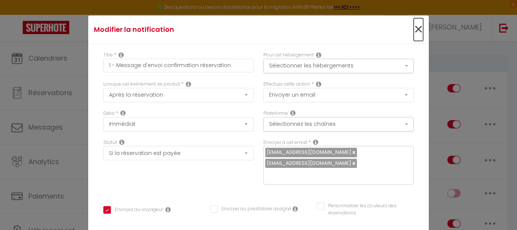
click at [414, 28] on span "×" at bounding box center [418, 29] width 9 height 23
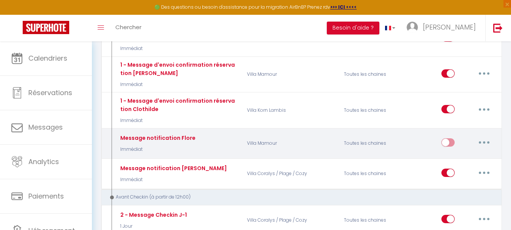
scroll to position [114, 0]
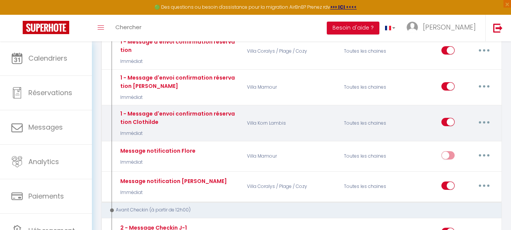
click at [482, 119] on button "button" at bounding box center [484, 122] width 21 height 12
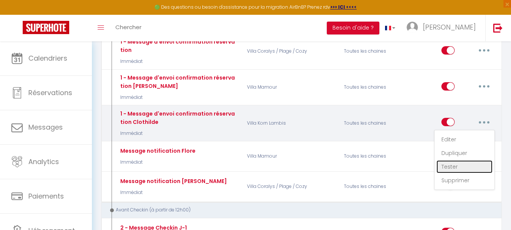
click at [452, 166] on link "Tester" at bounding box center [465, 166] width 56 height 13
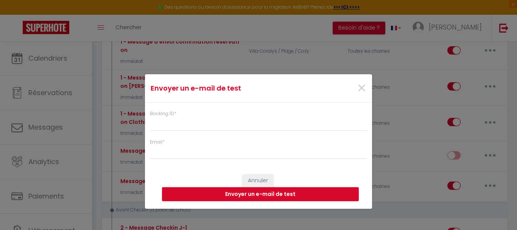
click at [204, 131] on div "Booking ID * Email *" at bounding box center [258, 131] width 227 height 57
click at [204, 124] on input "Booking ID *" at bounding box center [258, 124] width 217 height 14
paste input "6646963"
click at [202, 154] on input "Email *" at bounding box center [258, 152] width 217 height 14
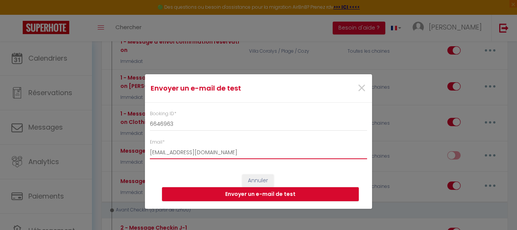
click at [193, 154] on input "[EMAIL_ADDRESS][DOMAIN_NAME]" at bounding box center [258, 152] width 217 height 14
click at [253, 194] on button "Envoyer un e-mail de test" at bounding box center [260, 194] width 197 height 14
click at [363, 91] on span "×" at bounding box center [361, 88] width 9 height 23
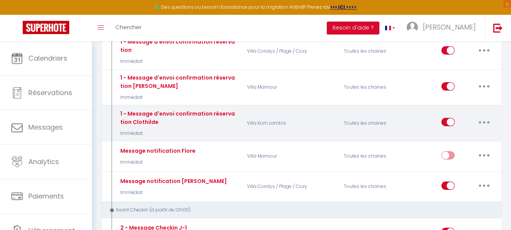
click at [486, 121] on button "button" at bounding box center [484, 122] width 21 height 12
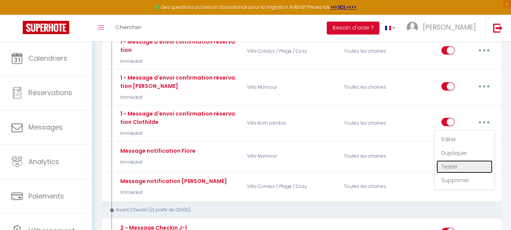
click at [451, 166] on link "Tester" at bounding box center [465, 166] width 56 height 13
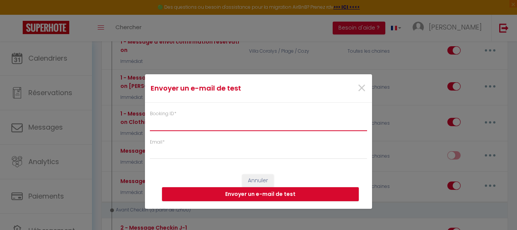
click at [183, 125] on input "Booking ID *" at bounding box center [258, 124] width 217 height 14
paste input "6646963"
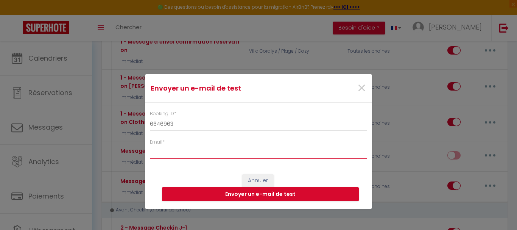
click at [180, 157] on input "Email *" at bounding box center [258, 152] width 217 height 14
click at [240, 193] on button "Envoyer un e-mail de test" at bounding box center [260, 194] width 197 height 14
drag, startPoint x: 214, startPoint y: 151, endPoint x: 136, endPoint y: 157, distance: 78.6
click at [136, 157] on div "Envoyer un e-mail de test × Booking ID * 6646963 Email * [EMAIL_ADDRESS][DOMAIN…" at bounding box center [258, 115] width 517 height 230
click at [265, 194] on button "Envoyer un e-mail de test" at bounding box center [260, 194] width 197 height 14
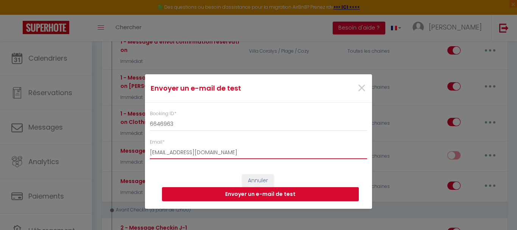
click at [167, 154] on input "[EMAIL_ADDRESS][DOMAIN_NAME]" at bounding box center [258, 152] width 217 height 14
click at [251, 197] on button "Envoyer un e-mail de test" at bounding box center [260, 194] width 197 height 14
click at [359, 91] on span "×" at bounding box center [361, 88] width 9 height 23
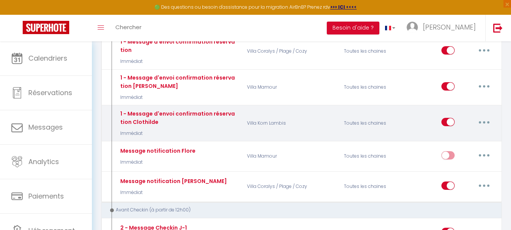
click at [483, 124] on button "button" at bounding box center [484, 122] width 21 height 12
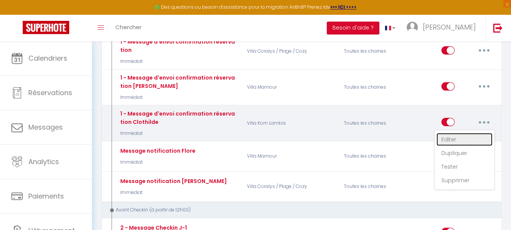
click at [463, 138] on link "Editer" at bounding box center [465, 139] width 56 height 13
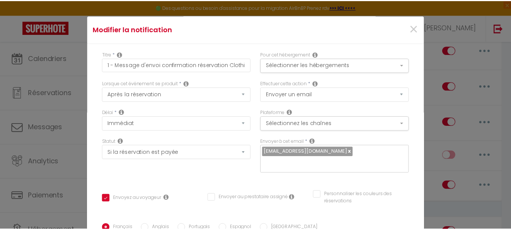
scroll to position [0, 0]
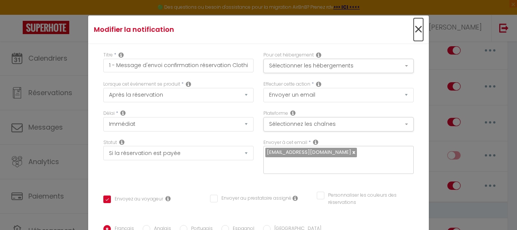
click at [414, 25] on span "×" at bounding box center [418, 29] width 9 height 23
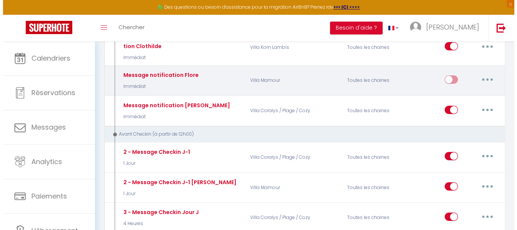
scroll to position [227, 0]
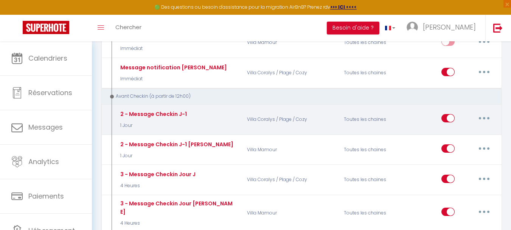
click at [481, 115] on button "button" at bounding box center [484, 118] width 21 height 12
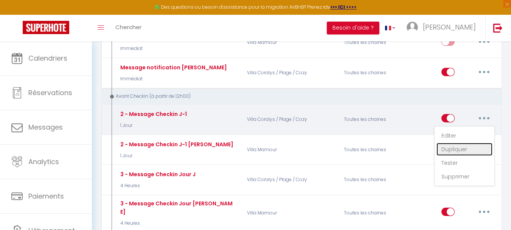
click at [461, 151] on link "Dupliquer" at bounding box center [465, 149] width 56 height 13
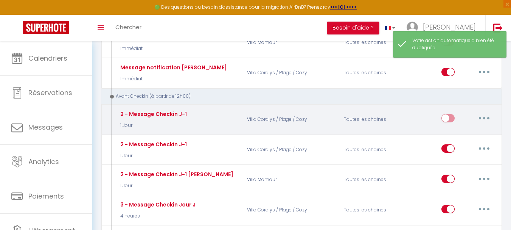
click at [476, 115] on button "button" at bounding box center [484, 118] width 21 height 12
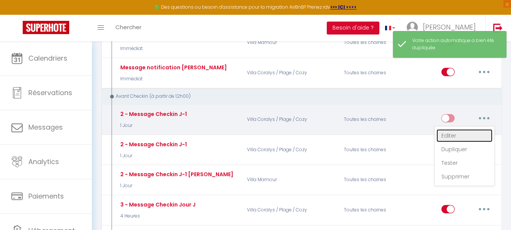
click at [462, 137] on link "Editer" at bounding box center [465, 135] width 56 height 13
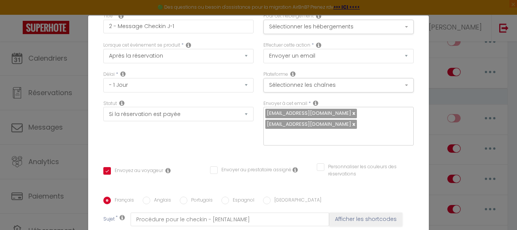
scroll to position [0, 0]
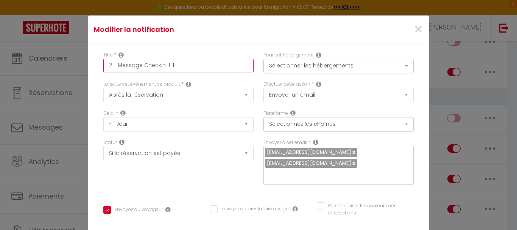
click at [184, 64] on input "2 - Message Checkin J-1" at bounding box center [178, 66] width 150 height 14
click at [393, 64] on button "Sélectionner les hébergements" at bounding box center [338, 66] width 150 height 14
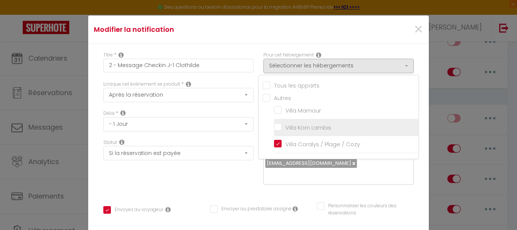
click at [274, 128] on input "Villa Korn Lambis" at bounding box center [346, 128] width 144 height 8
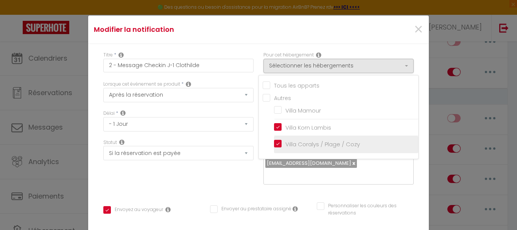
click at [274, 145] on input "Villa Coralys / Plage / Cozy" at bounding box center [346, 144] width 144 height 8
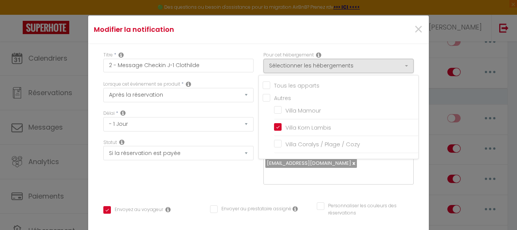
click at [413, 102] on div "Titre * 2 - Message Checkin J-1 Clothilde Pour cet hébergement Sélectionner les…" at bounding box center [258, 230] width 341 height 373
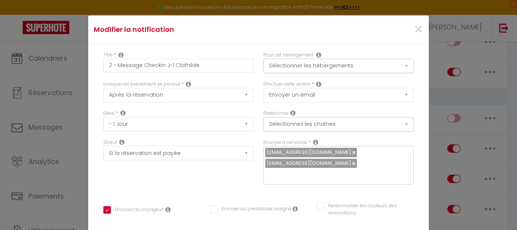
click at [351, 153] on link at bounding box center [353, 151] width 4 height 7
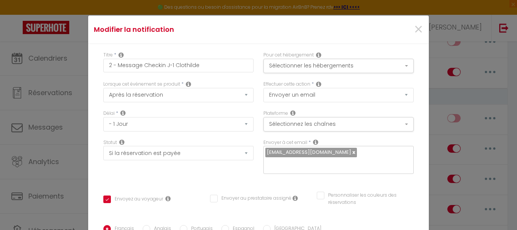
click at [351, 151] on link at bounding box center [353, 151] width 4 height 7
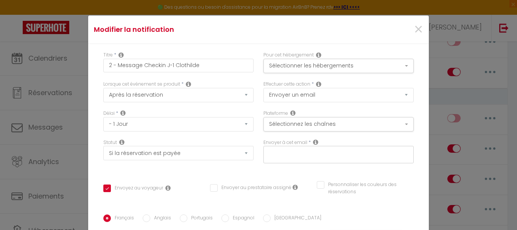
click at [321, 151] on input "text" at bounding box center [336, 153] width 143 height 10
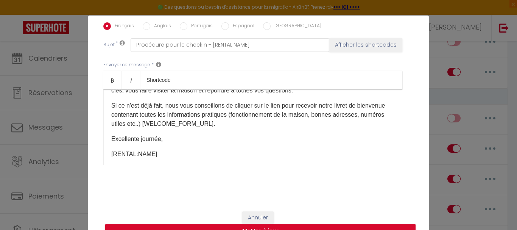
scroll to position [31, 0]
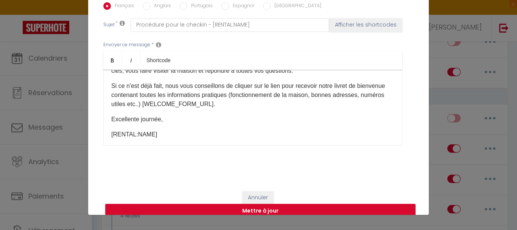
click at [262, 204] on button "Mettre à jour" at bounding box center [260, 211] width 310 height 14
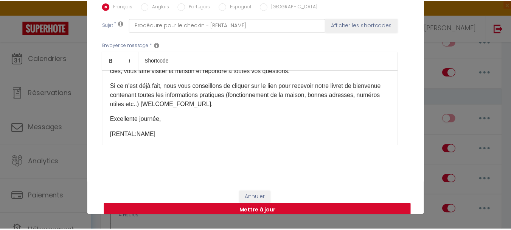
scroll to position [184, 0]
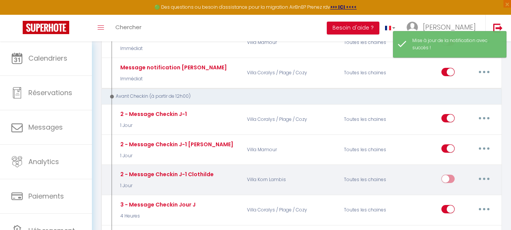
click at [452, 180] on input "checkbox" at bounding box center [448, 179] width 13 height 11
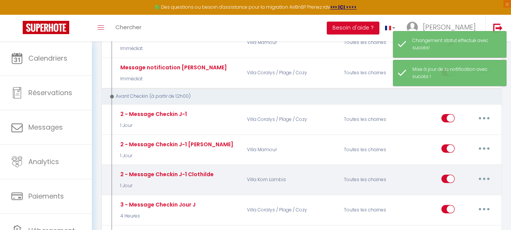
click at [479, 177] on button "button" at bounding box center [484, 179] width 21 height 12
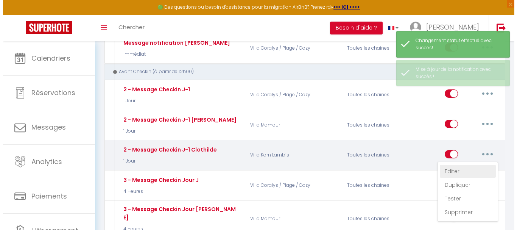
scroll to position [265, 0]
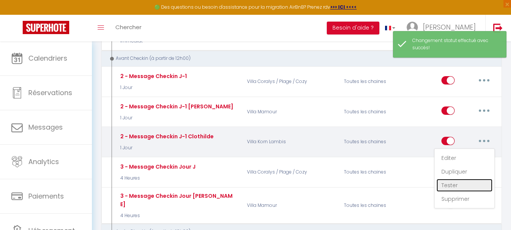
click at [455, 186] on link "Tester" at bounding box center [465, 185] width 56 height 13
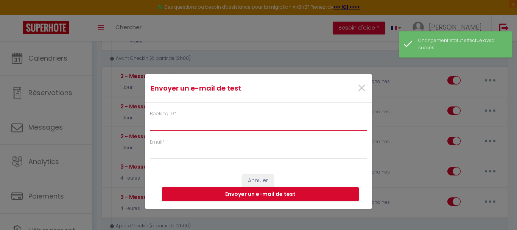
click at [204, 128] on input "Booking ID *" at bounding box center [258, 124] width 217 height 14
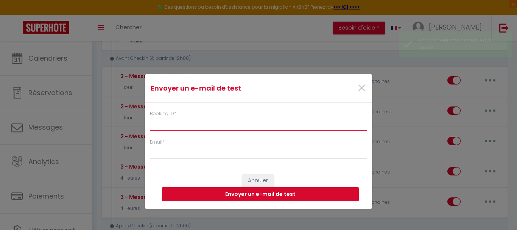
paste input "6646963"
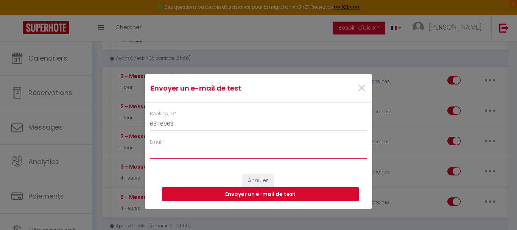
click at [199, 148] on input "Email *" at bounding box center [258, 152] width 217 height 14
click at [239, 193] on button "Envoyer un e-mail de test" at bounding box center [260, 194] width 197 height 14
